Goal: Check status: Check status

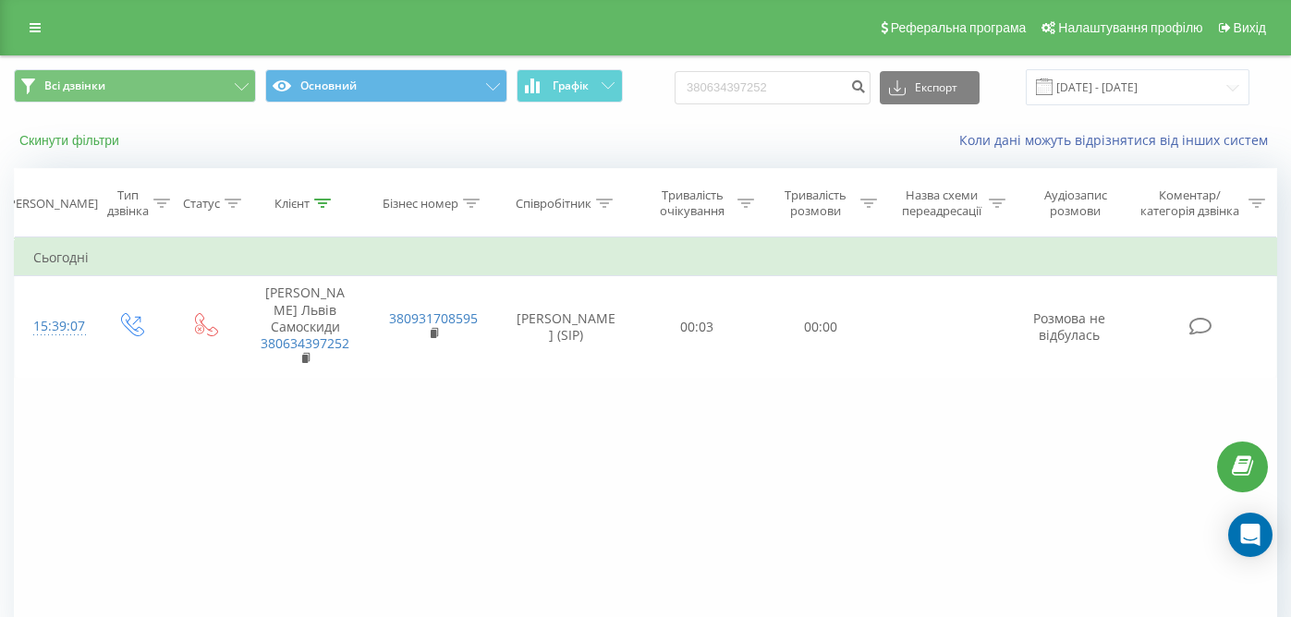
click at [90, 147] on button "Скинути фільтри" at bounding box center [71, 140] width 115 height 17
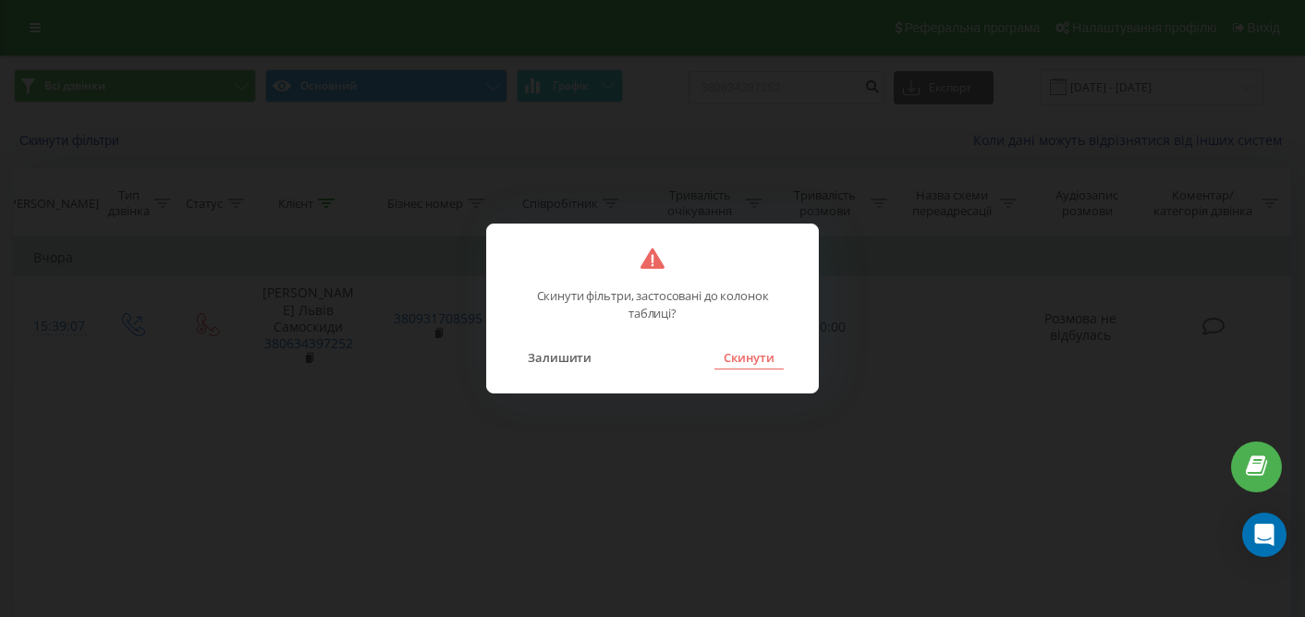
click at [742, 361] on button "Скинути" at bounding box center [748, 358] width 69 height 24
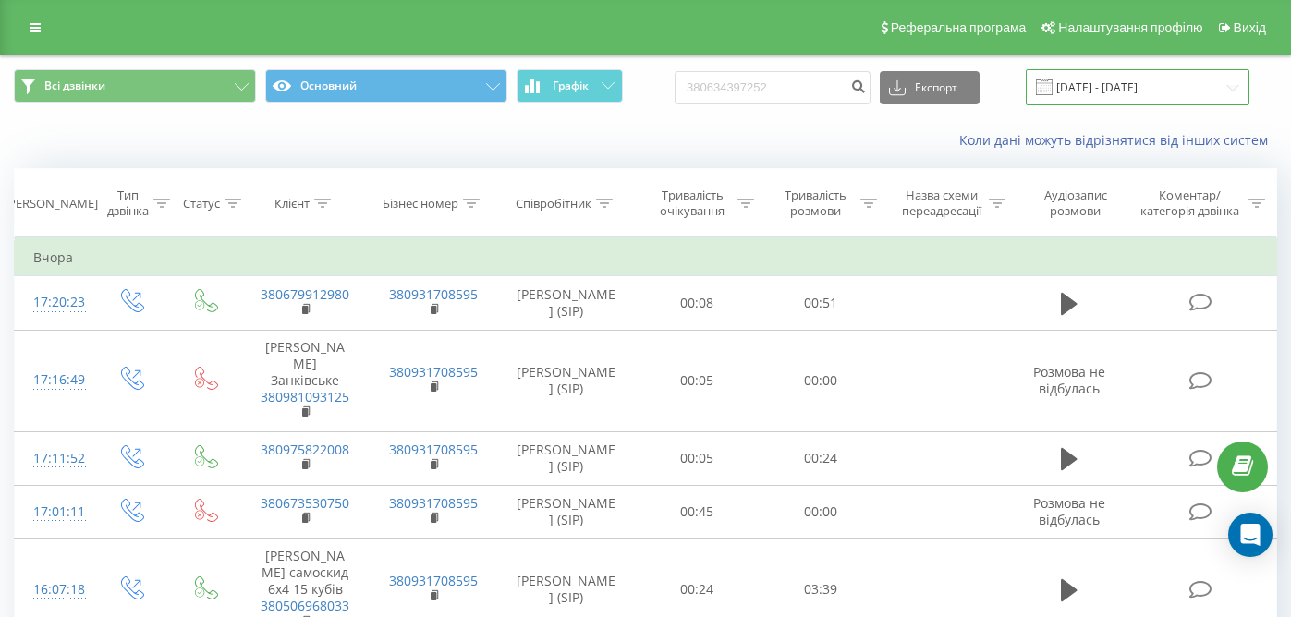
click at [1121, 93] on input "19.05.2025 - 19.08.2025" at bounding box center [1138, 87] width 224 height 36
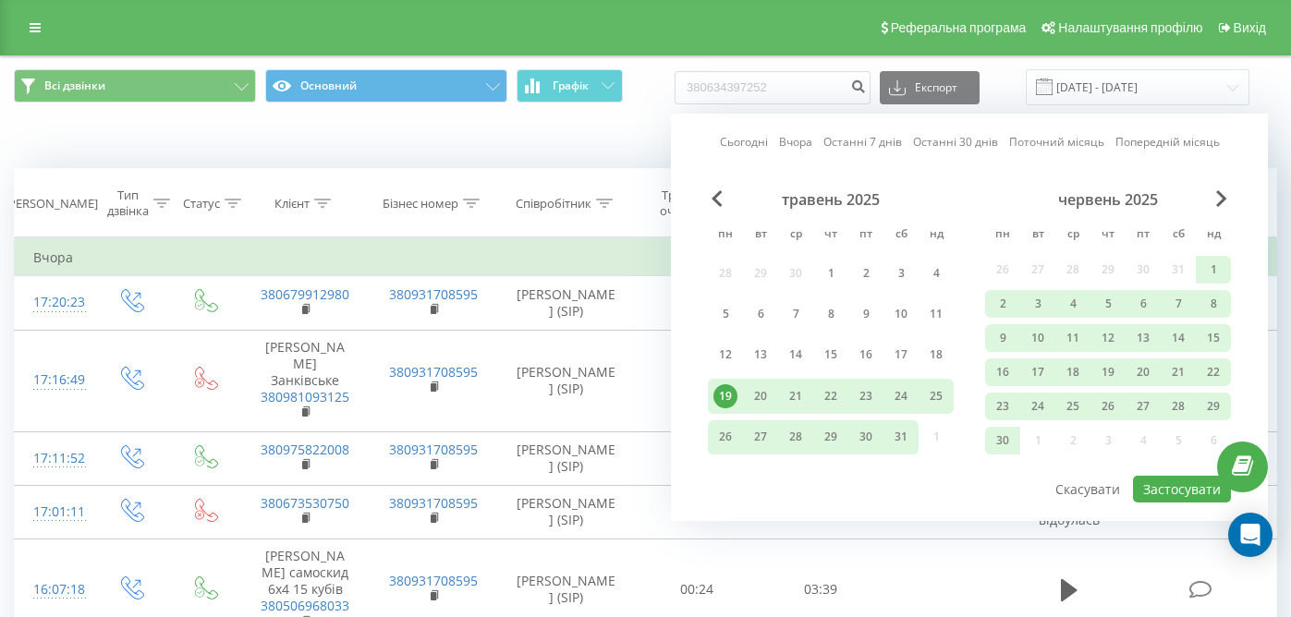
click at [850, 143] on link "Останні 7 днів" at bounding box center [862, 142] width 79 height 18
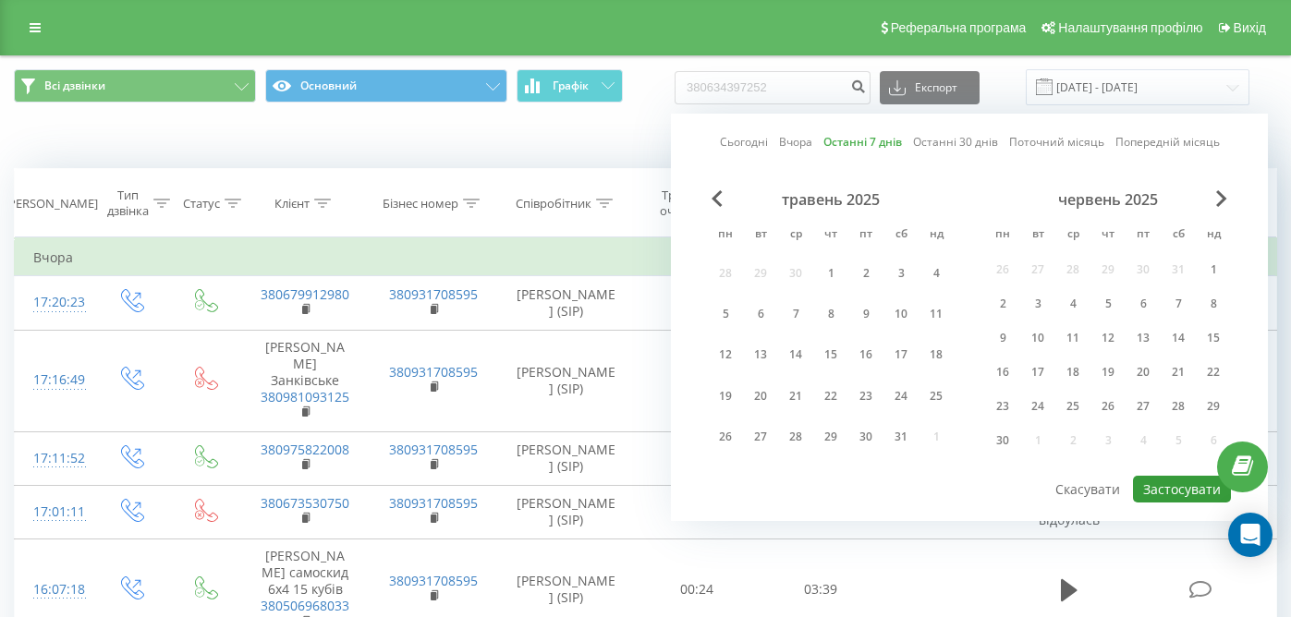
click at [1197, 490] on button "Застосувати" at bounding box center [1182, 489] width 98 height 27
type input "[DATE] - [DATE]"
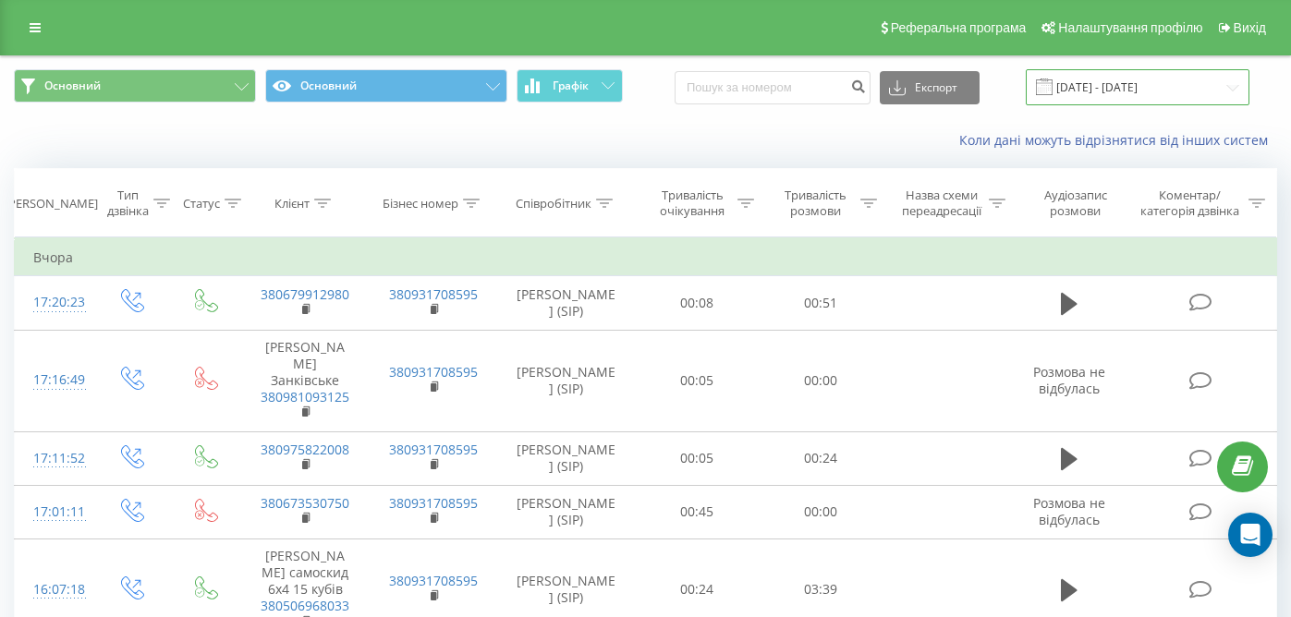
click at [1125, 90] on input "[DATE] - [DATE]" at bounding box center [1138, 87] width 224 height 36
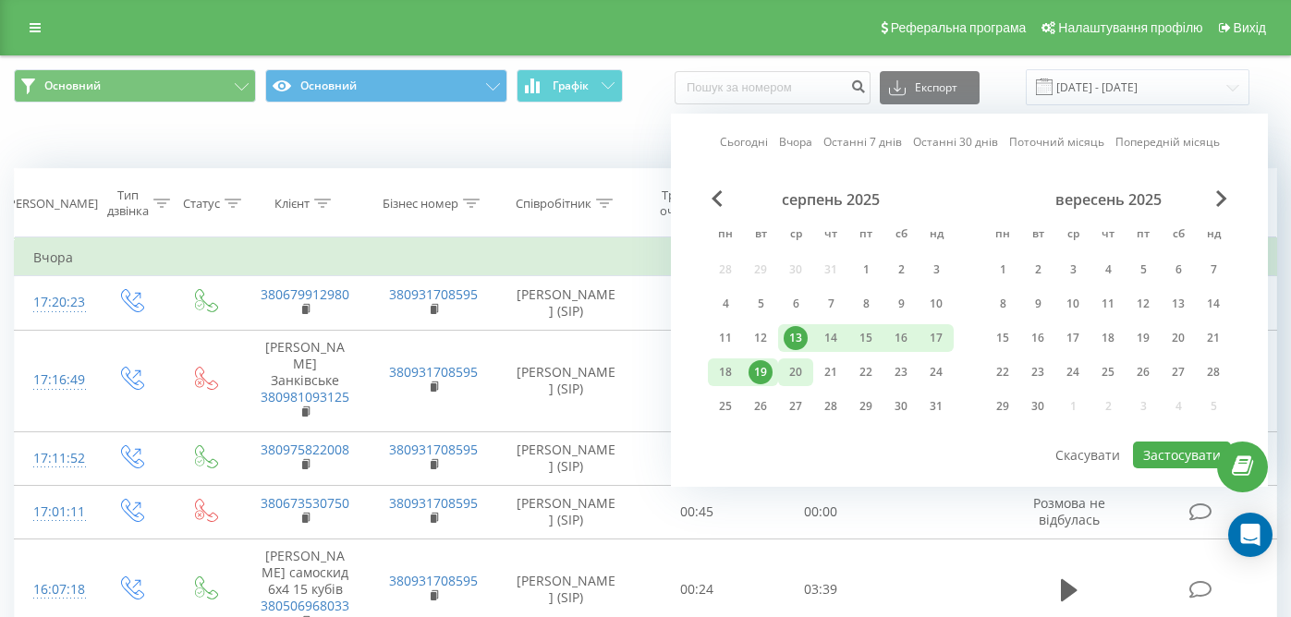
click at [791, 377] on div "20" at bounding box center [796, 372] width 24 height 24
click at [718, 373] on div "18" at bounding box center [725, 372] width 24 height 24
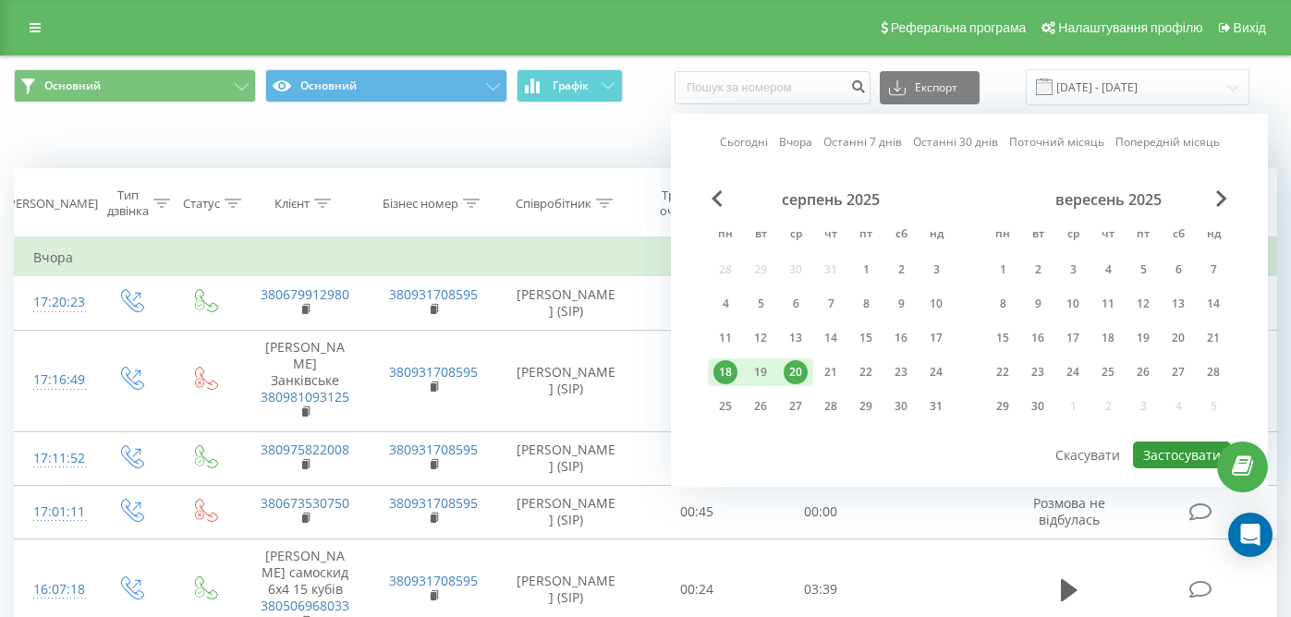
click at [1176, 460] on button "Застосувати" at bounding box center [1182, 455] width 98 height 27
type input "[DATE] - [DATE]"
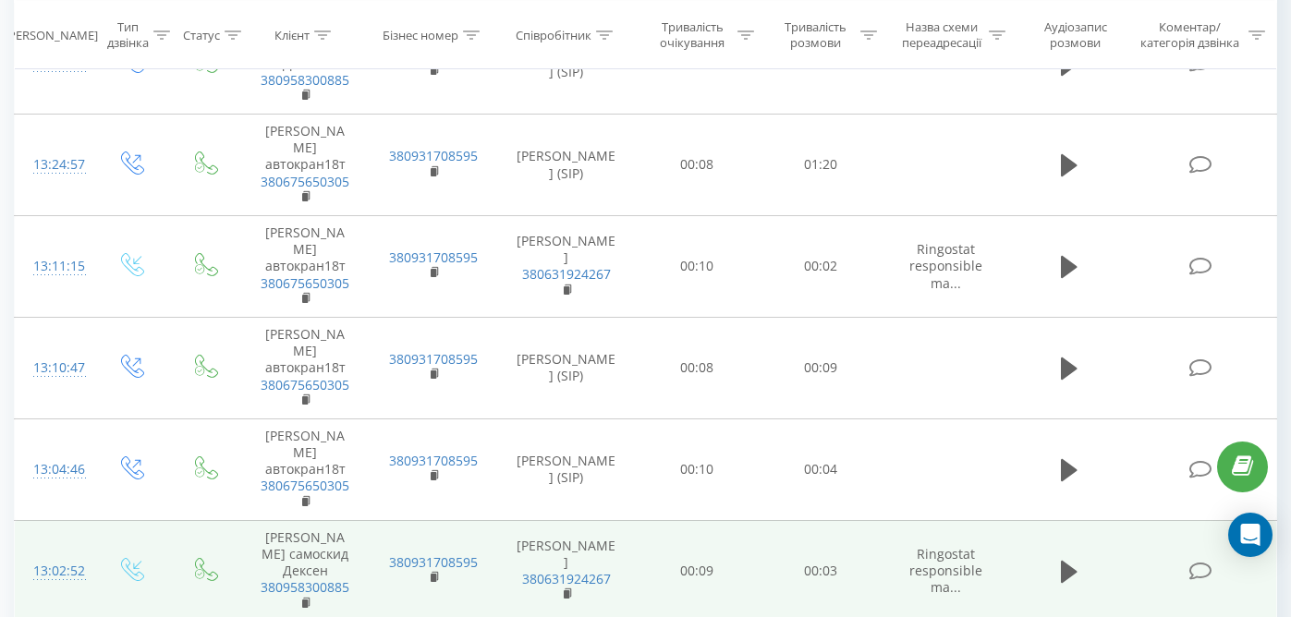
scroll to position [1533, 0]
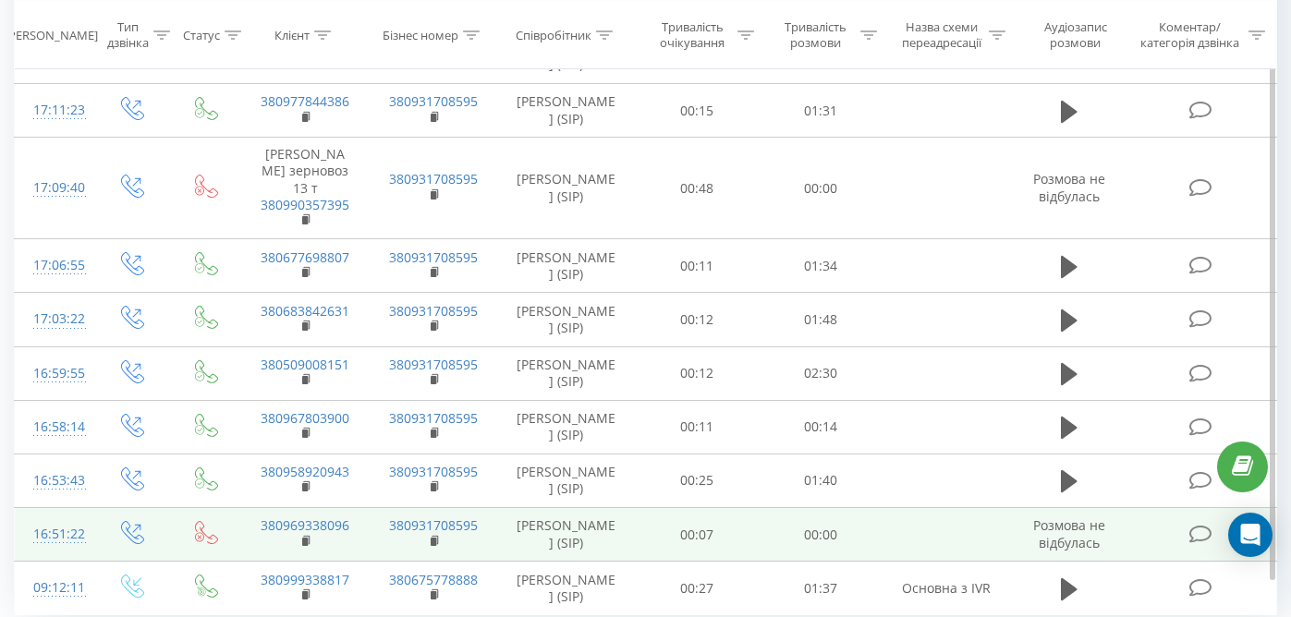
scroll to position [1323, 0]
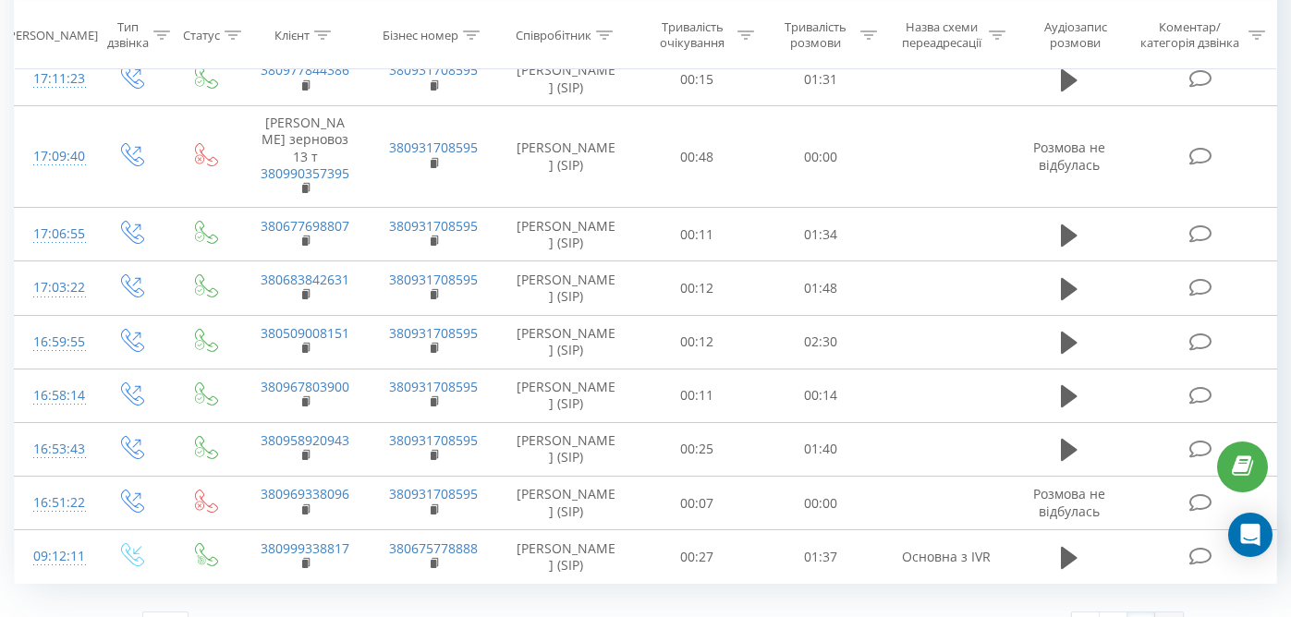
click at [1166, 616] on img at bounding box center [1169, 626] width 6 height 8
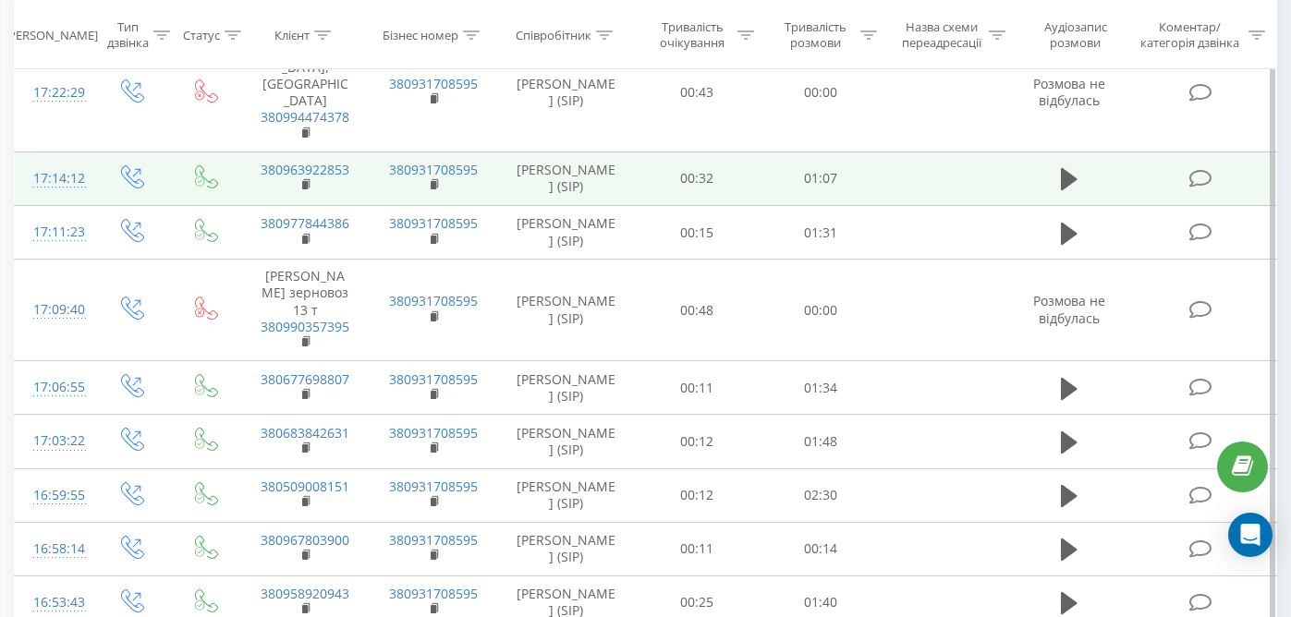
scroll to position [1326, 0]
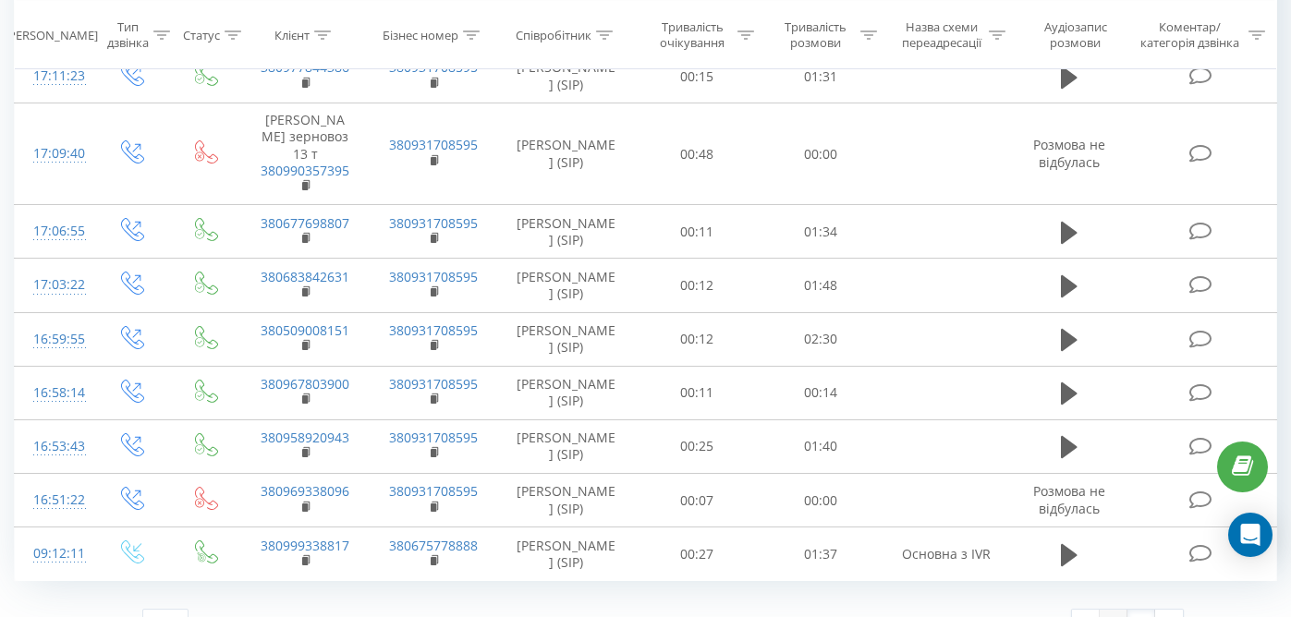
click at [1110, 610] on link "1" at bounding box center [1114, 623] width 28 height 26
